Goal: Task Accomplishment & Management: Manage account settings

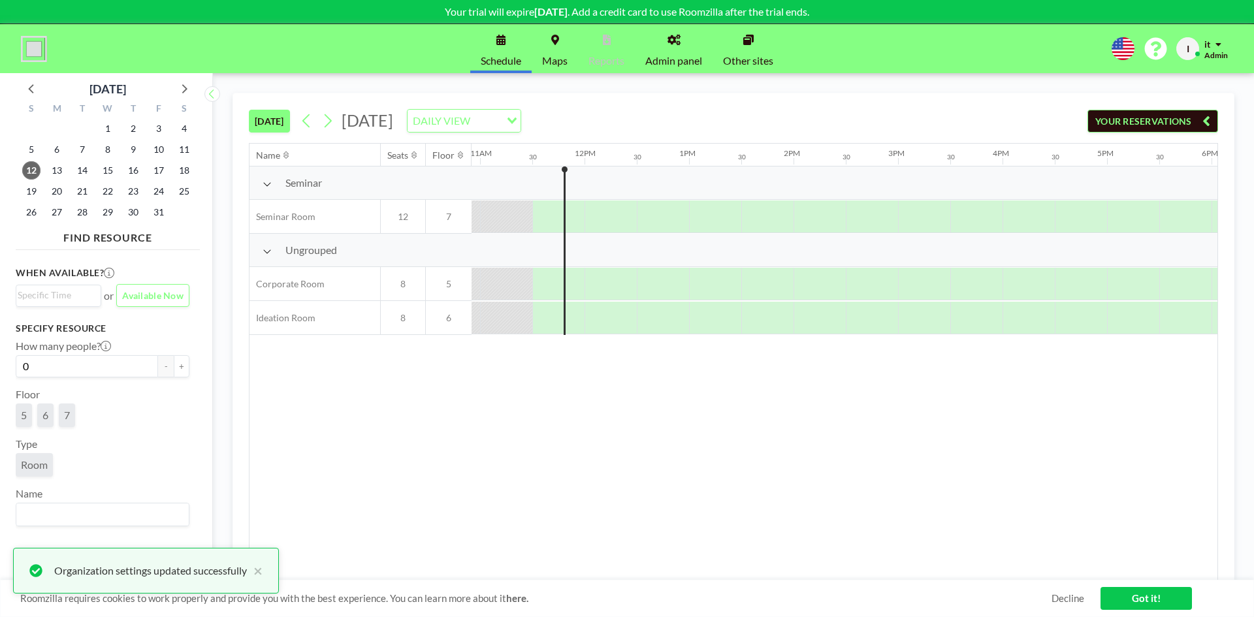
scroll to position [0, 1149]
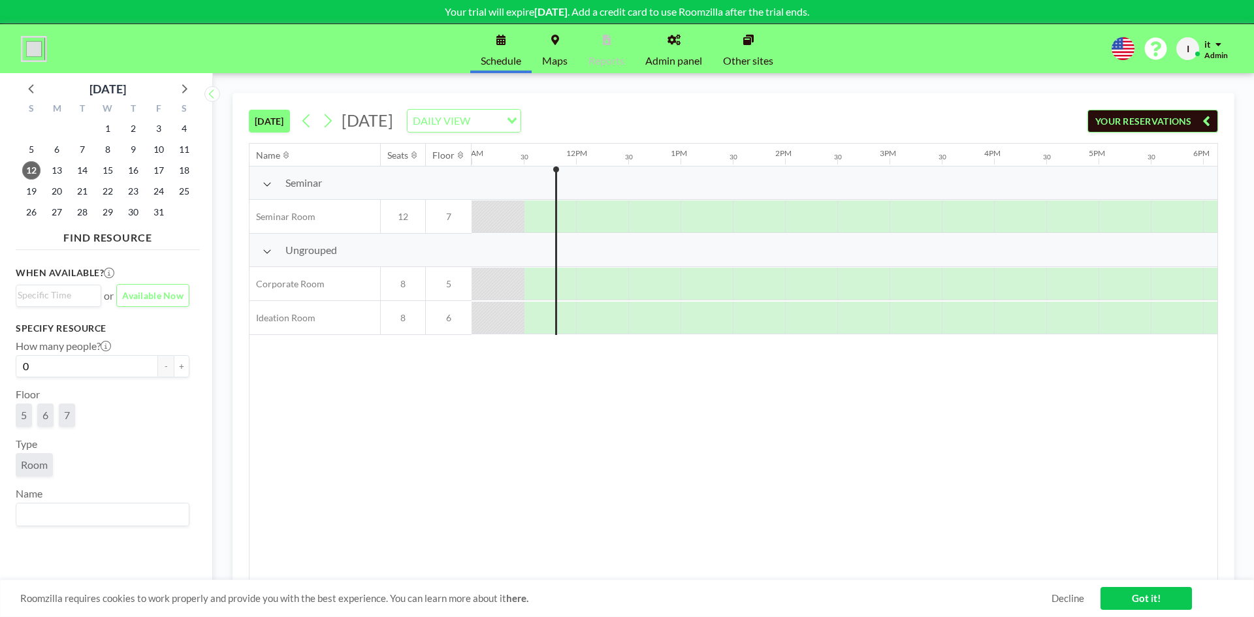
click at [683, 50] on link "Admin panel" at bounding box center [674, 48] width 78 height 49
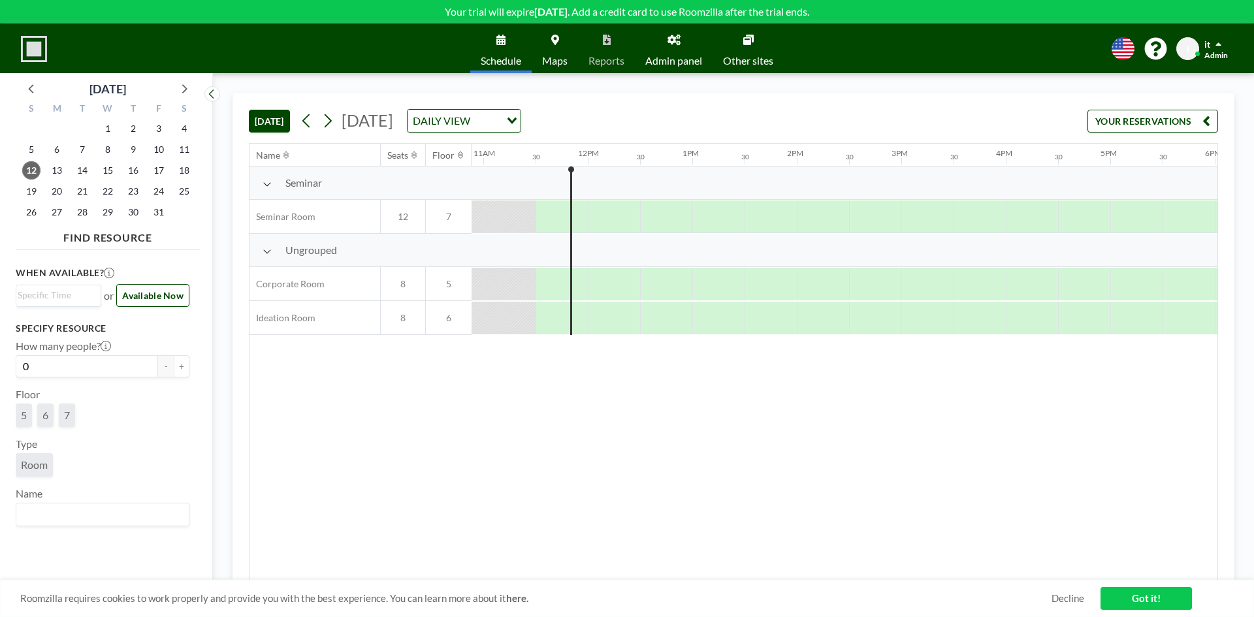
scroll to position [0, 1149]
click at [37, 54] on img at bounding box center [34, 49] width 26 height 26
click at [24, 34] on div at bounding box center [34, 49] width 26 height 33
click at [535, 40] on link "Maps" at bounding box center [555, 48] width 46 height 49
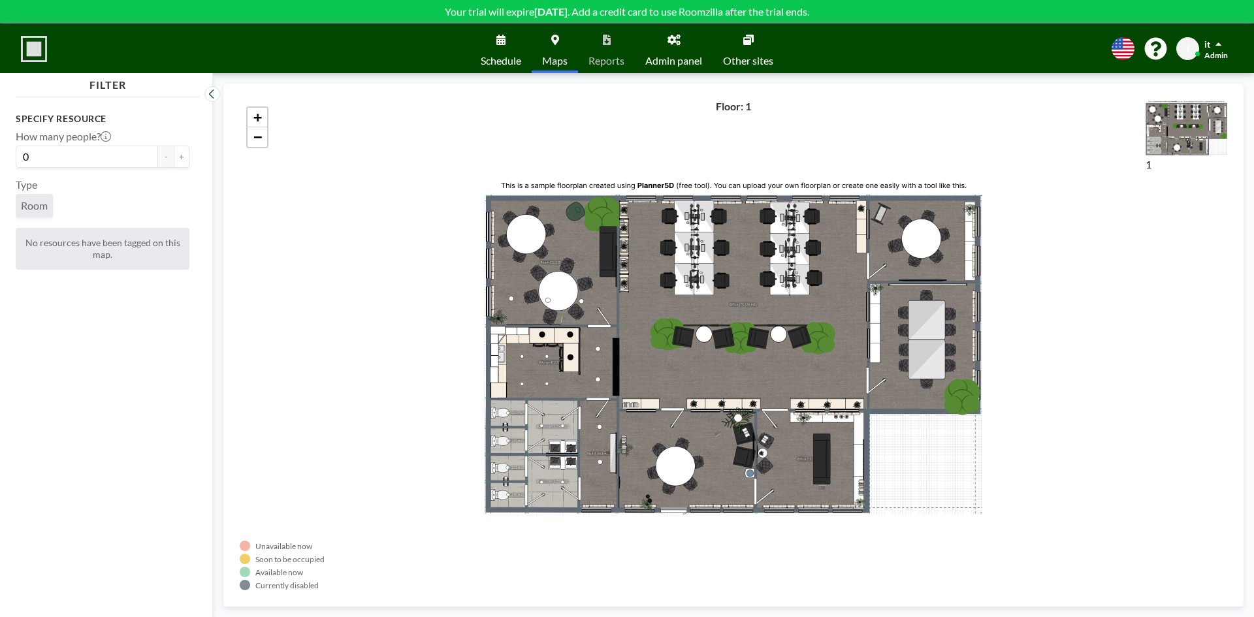
click at [750, 43] on icon at bounding box center [748, 40] width 10 height 10
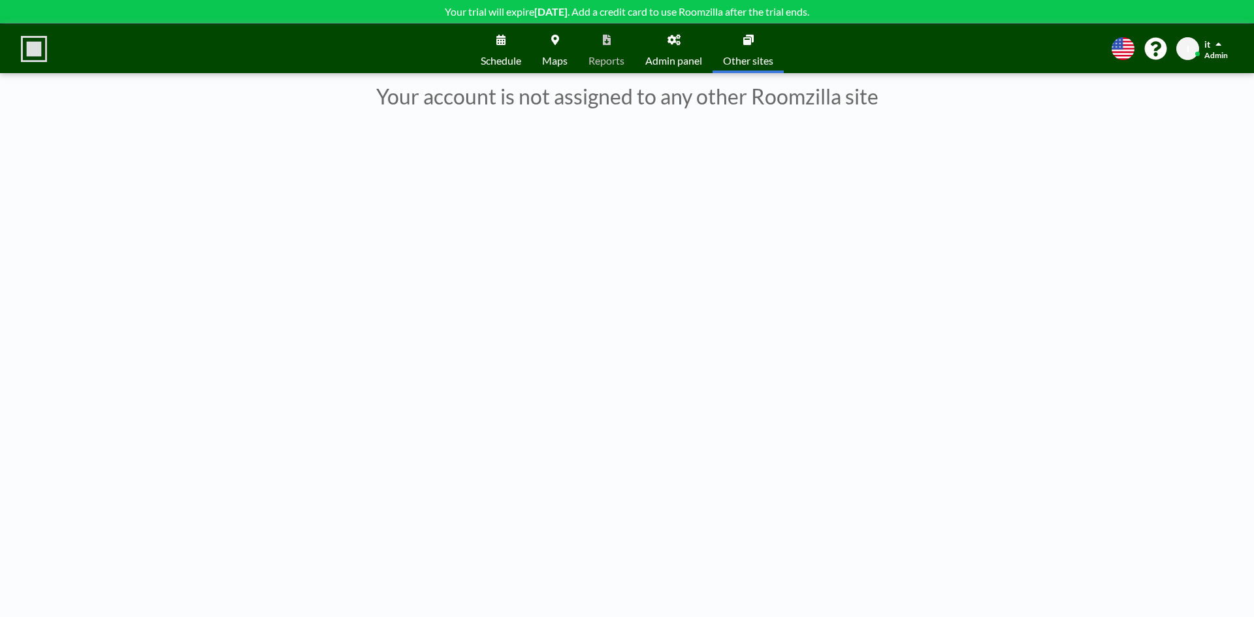
click at [695, 56] on span "Admin panel" at bounding box center [673, 61] width 57 height 10
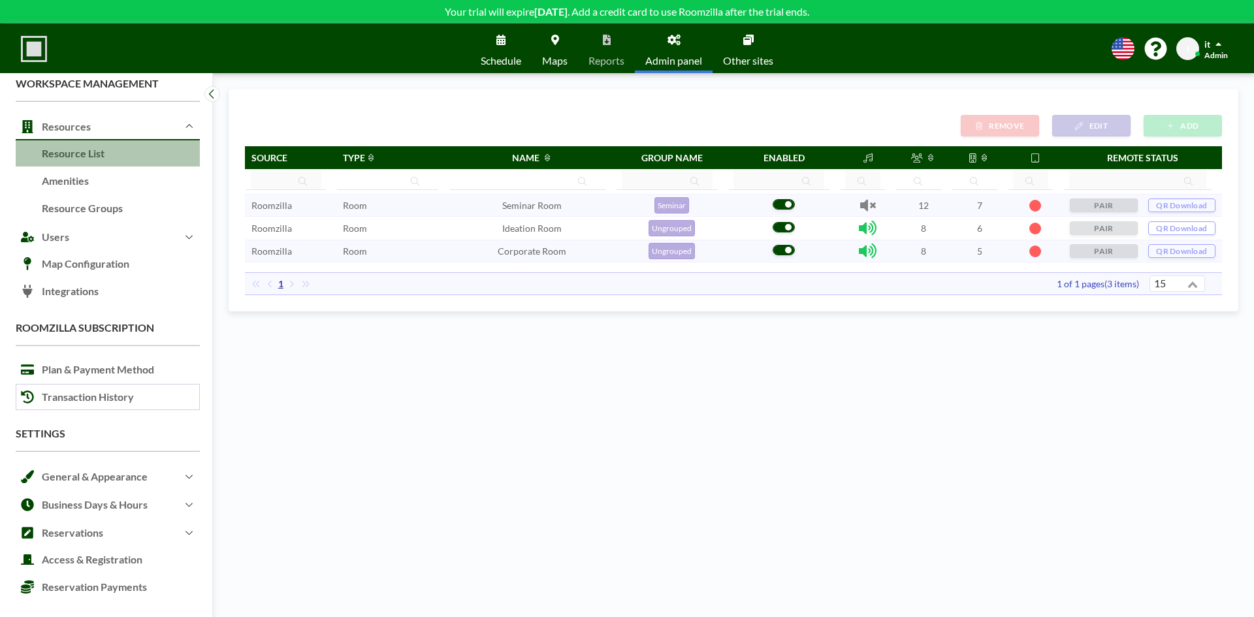
scroll to position [18, 0]
click at [112, 505] on button "Business Days & Hours" at bounding box center [108, 504] width 184 height 28
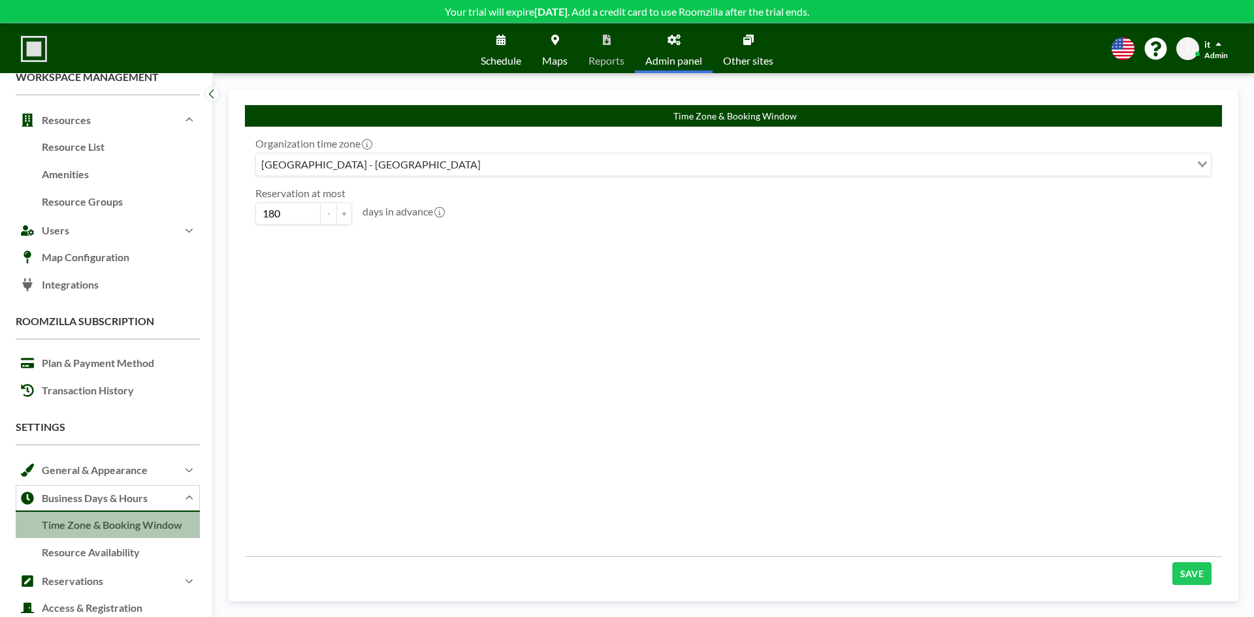
scroll to position [86, 0]
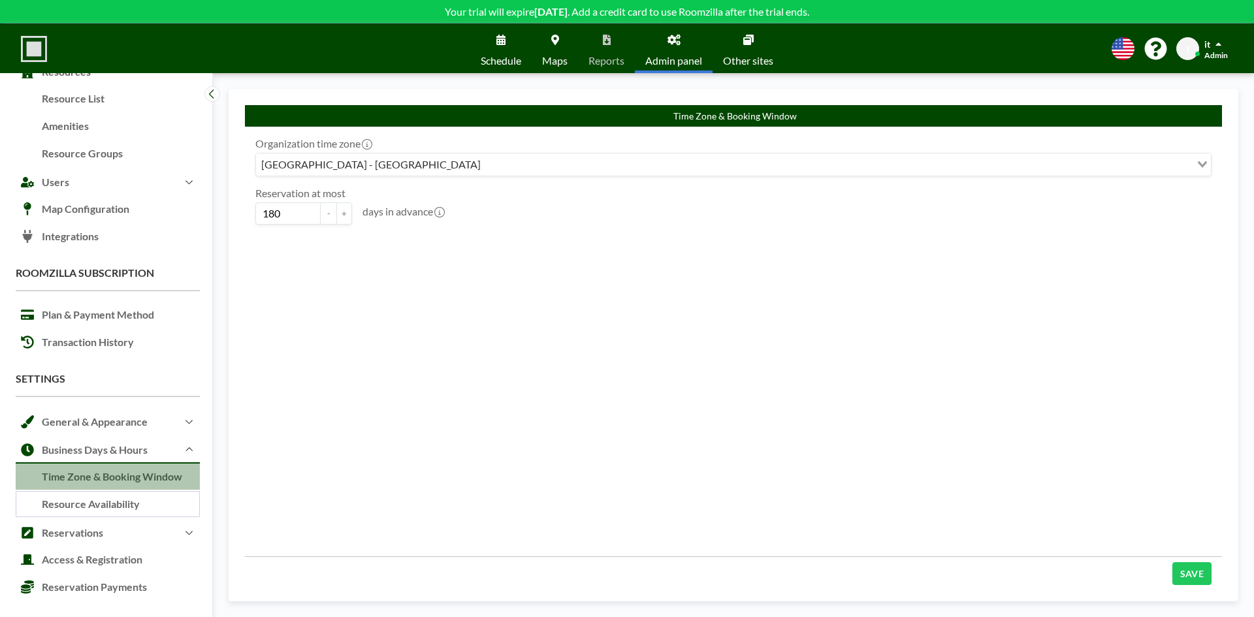
click at [118, 504] on link "Resource Availability" at bounding box center [108, 504] width 184 height 27
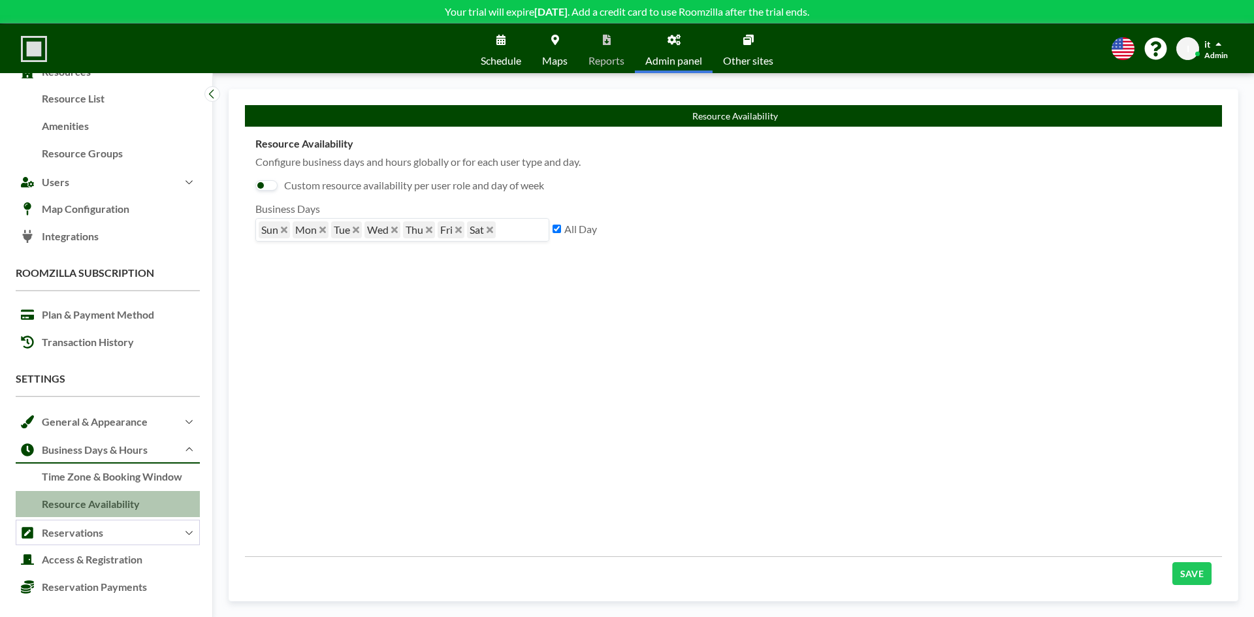
click at [126, 533] on button "Reservations" at bounding box center [108, 532] width 184 height 28
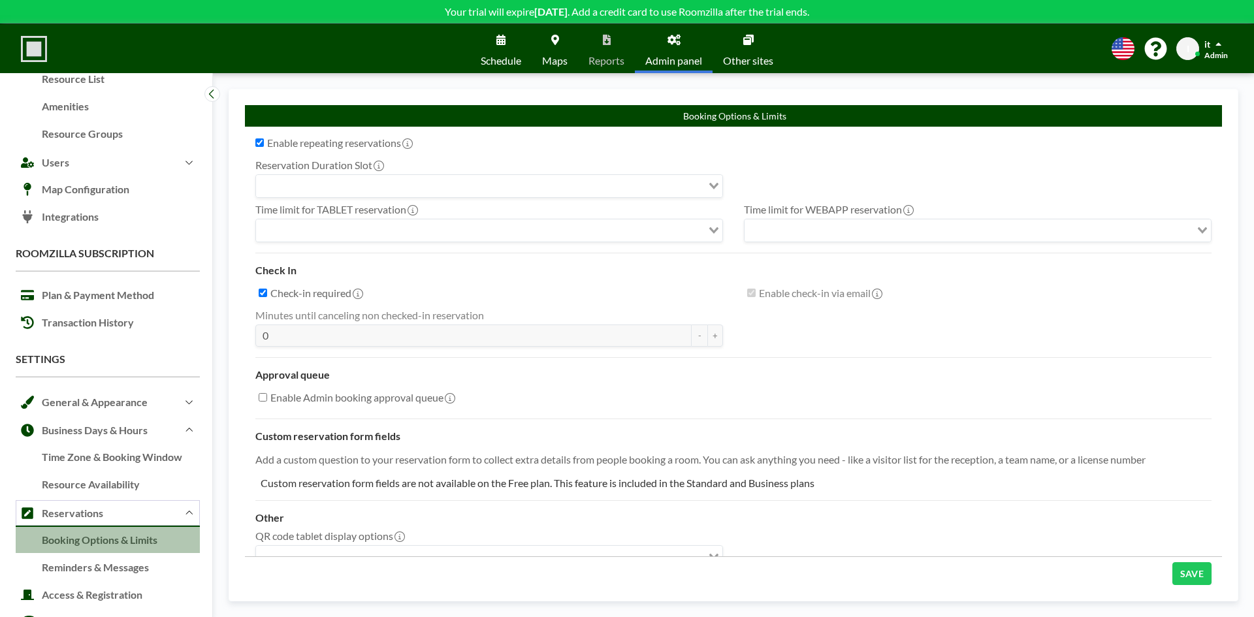
checkbox input "true"
type input "15"
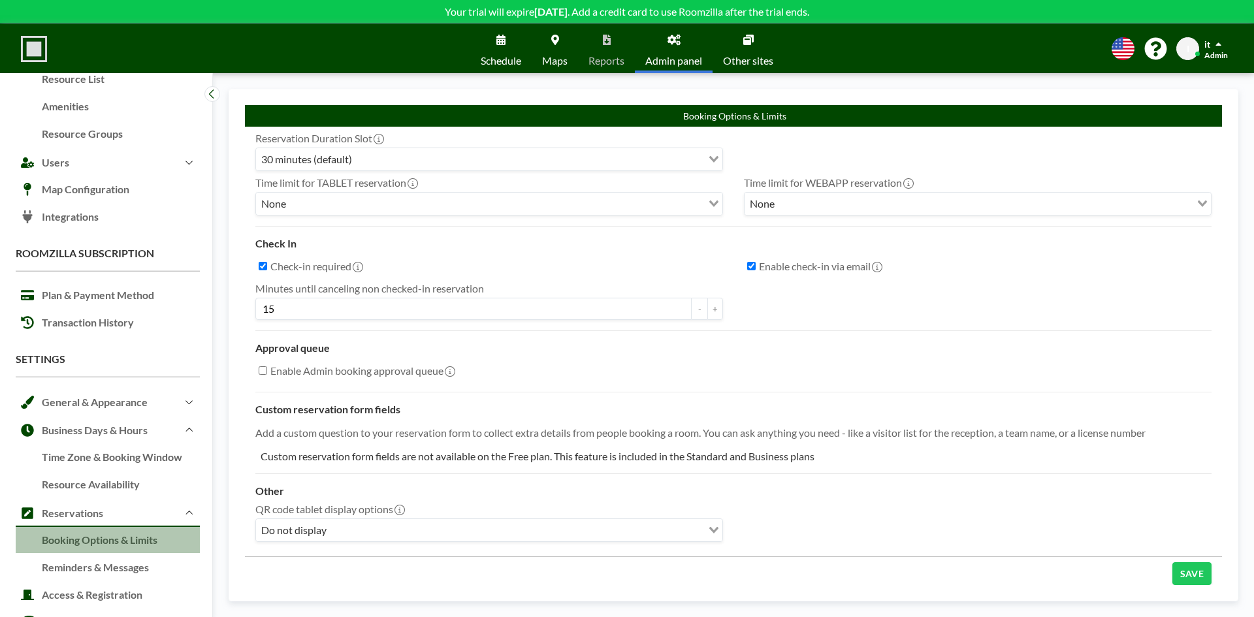
scroll to position [41, 0]
click at [433, 363] on label "Enable Admin booking approval queue" at bounding box center [361, 369] width 183 height 13
click at [267, 365] on input "Enable Admin booking approval queue" at bounding box center [263, 369] width 8 height 8
click at [381, 363] on label "Enable Admin booking approval queue" at bounding box center [361, 369] width 183 height 13
click at [267, 365] on input "Enable Admin booking approval queue" at bounding box center [263, 369] width 8 height 8
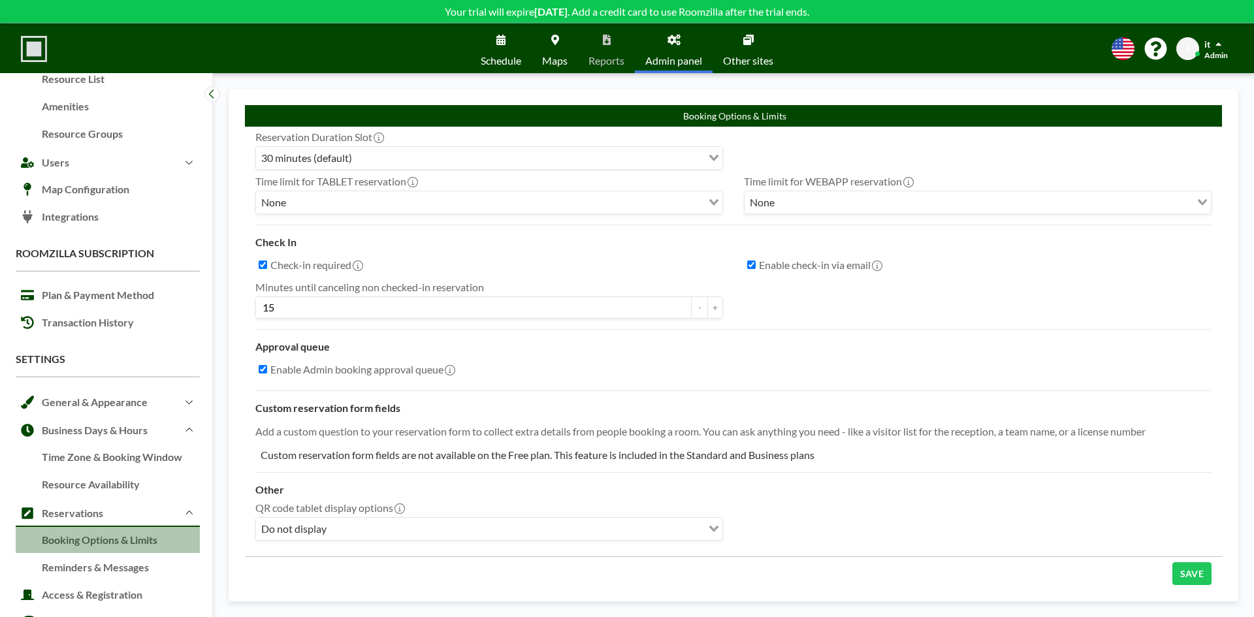
checkbox input "false"
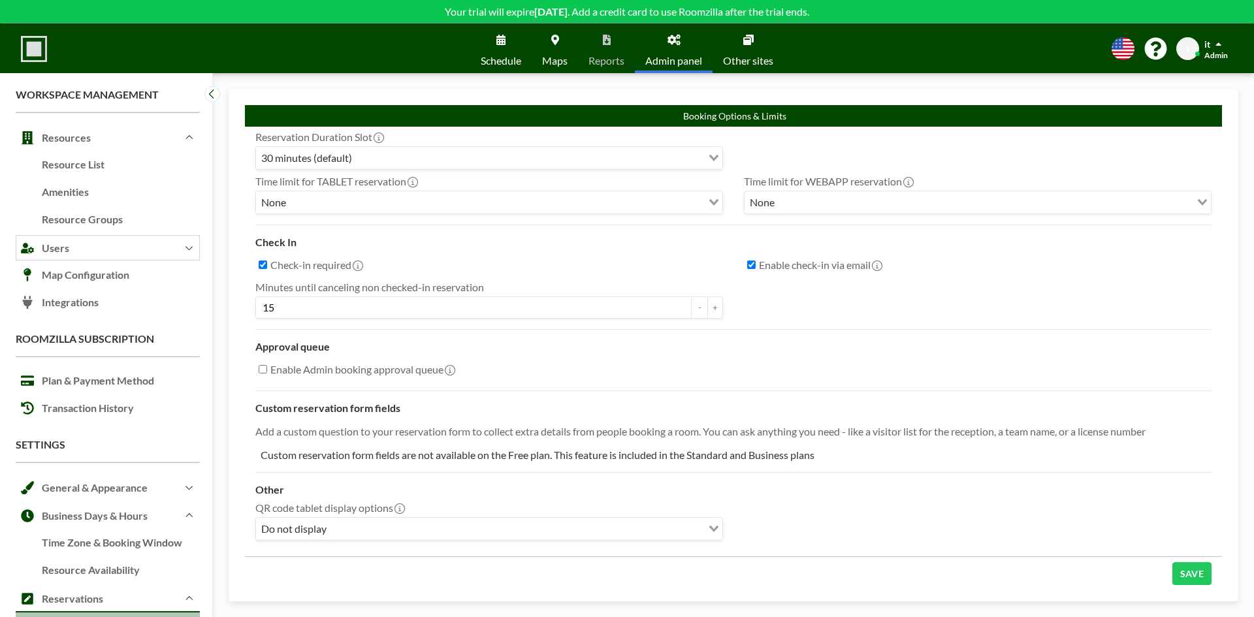
scroll to position [0, 0]
click at [114, 162] on link "Resource List" at bounding box center [108, 165] width 184 height 27
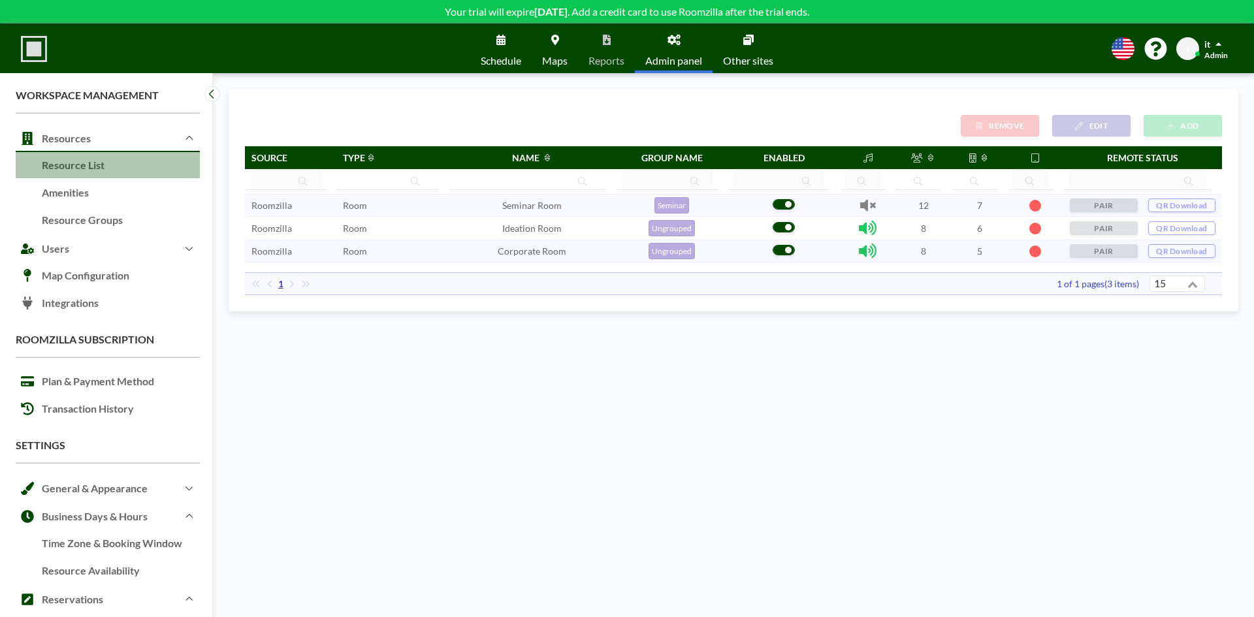
click at [325, 206] on td "Roomzilla" at bounding box center [290, 205] width 91 height 23
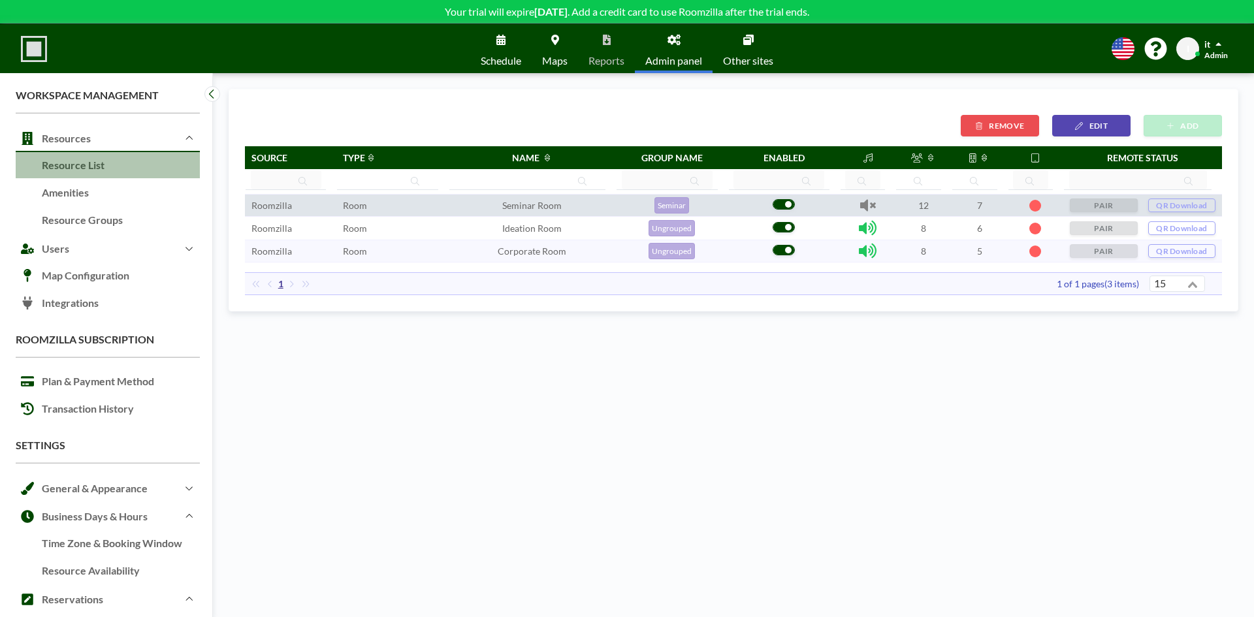
click at [860, 204] on span at bounding box center [868, 205] width 16 height 16
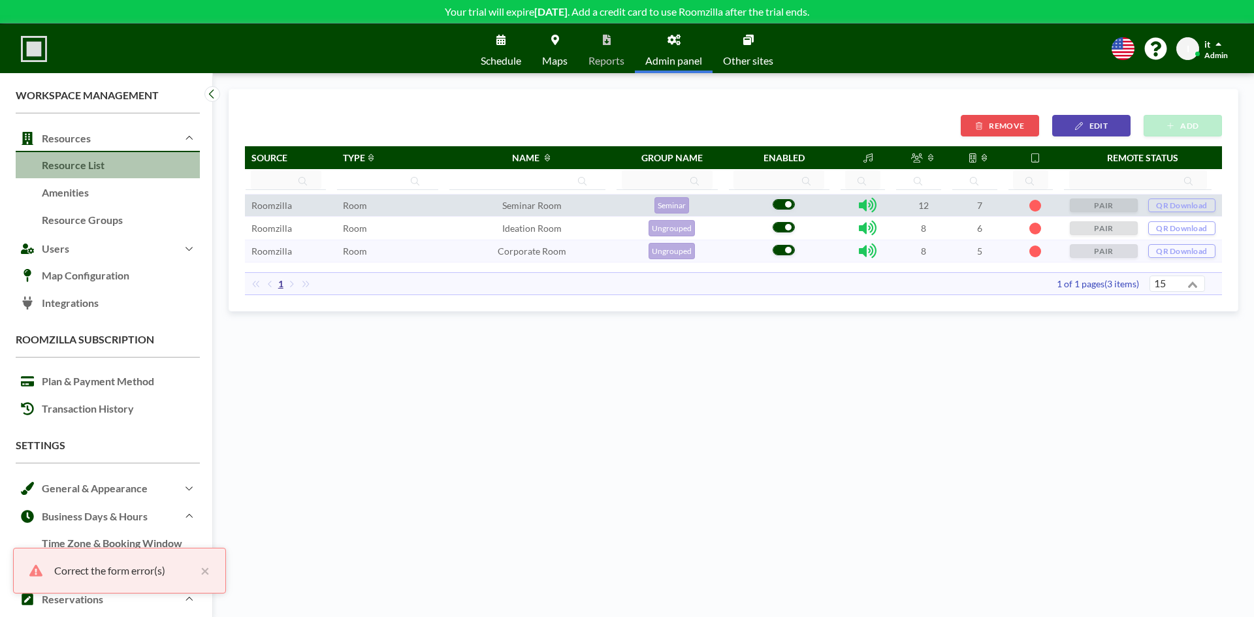
click at [859, 204] on span at bounding box center [868, 205] width 18 height 16
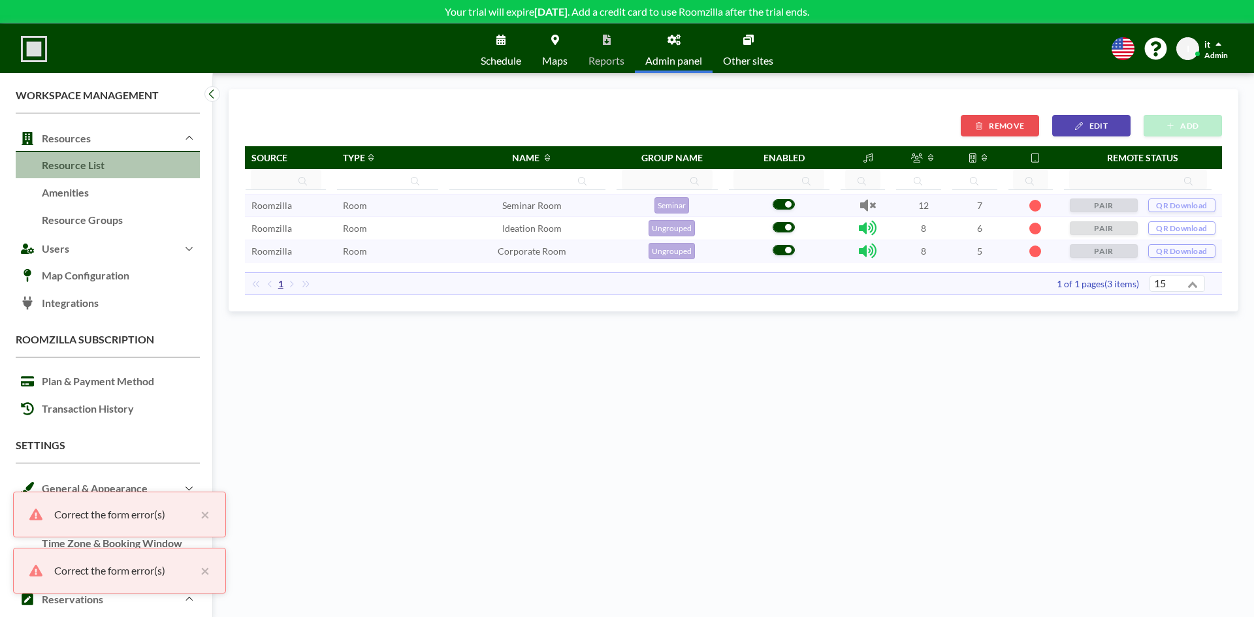
click at [844, 206] on td at bounding box center [868, 205] width 56 height 23
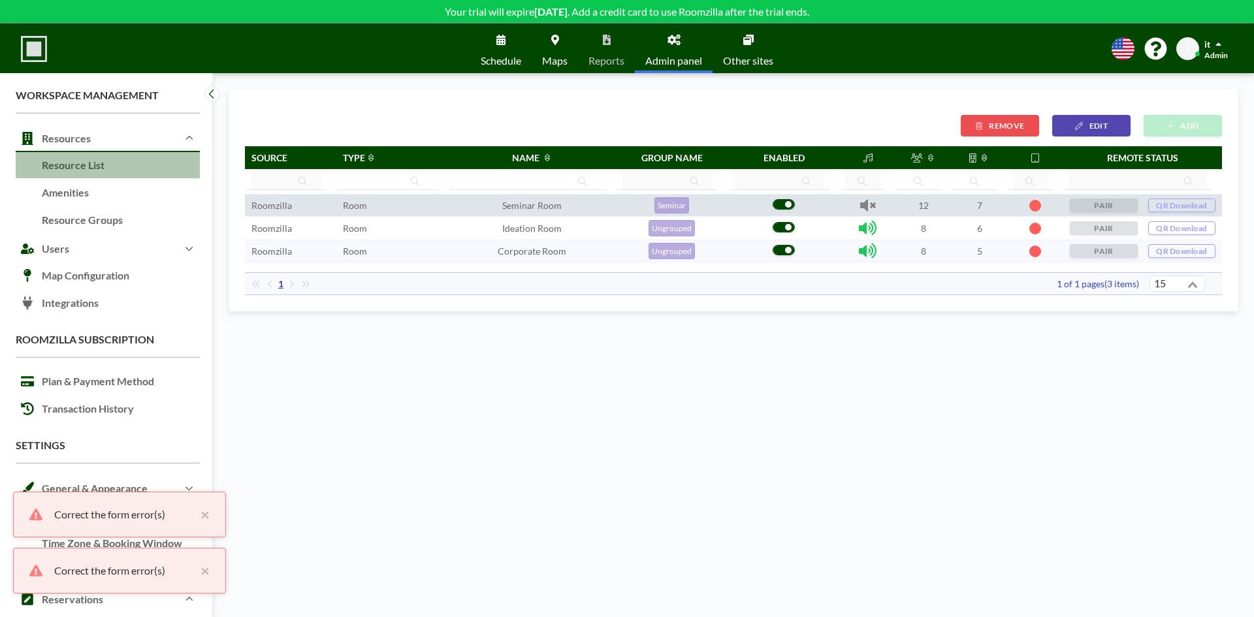
click at [842, 206] on td at bounding box center [868, 205] width 56 height 23
click at [1074, 124] on button "EDIT" at bounding box center [1091, 126] width 78 height 22
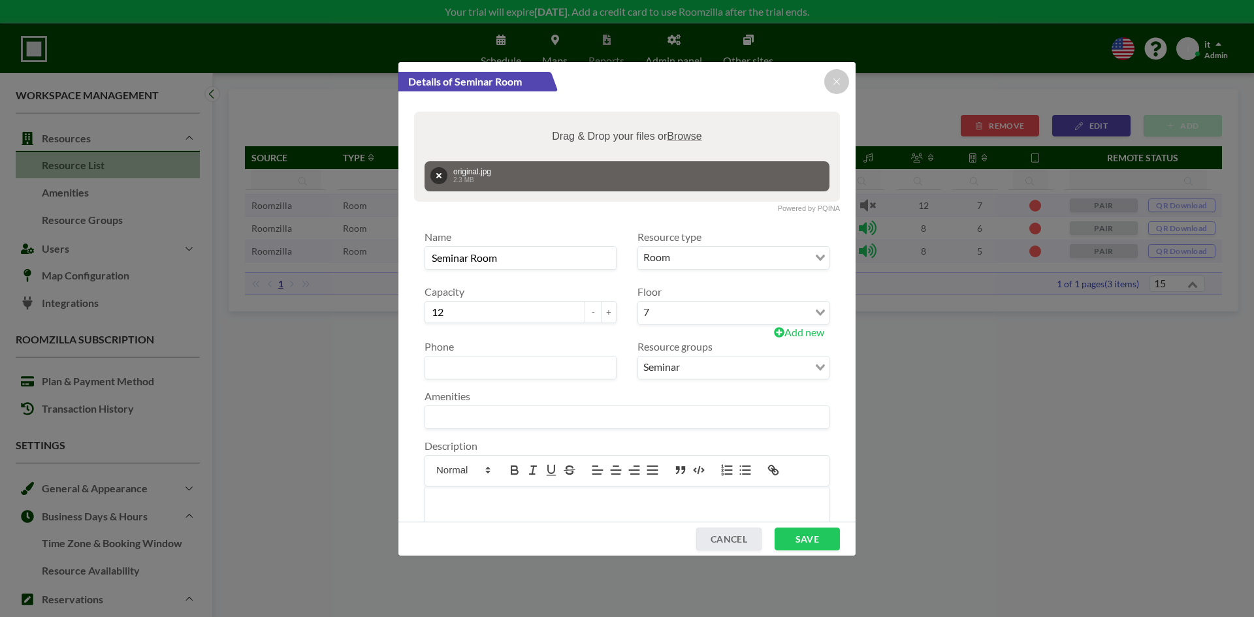
drag, startPoint x: 347, startPoint y: 434, endPoint x: 340, endPoint y: 427, distance: 10.2
click at [345, 434] on div "Details of Seminar Room Powered by PQINA Drag & Drop your files or Browse origi…" at bounding box center [627, 308] width 1254 height 617
click at [832, 89] on div at bounding box center [836, 81] width 25 height 25
